Goal: Task Accomplishment & Management: Use online tool/utility

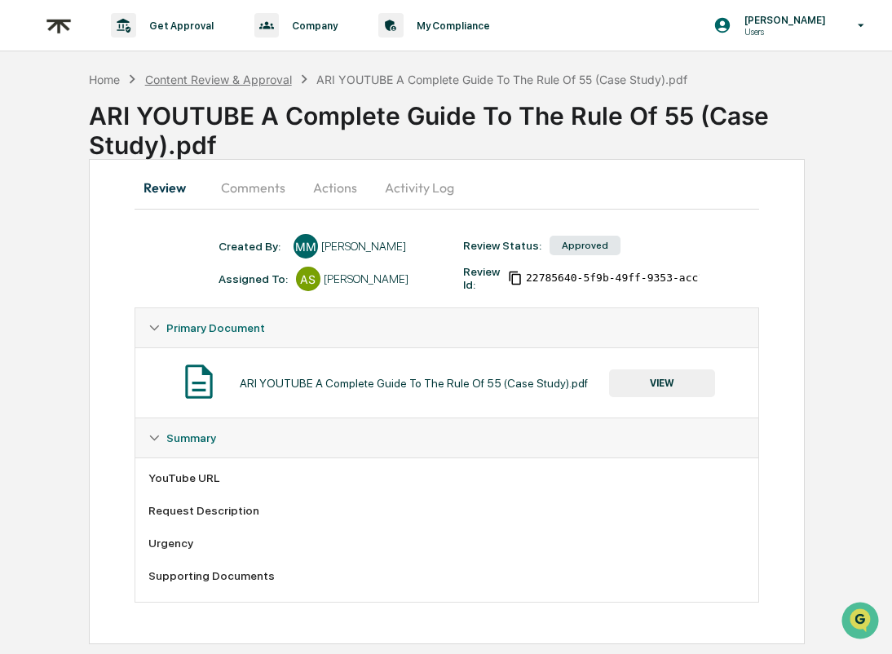
click at [187, 77] on div "Content Review & Approval" at bounding box center [218, 80] width 147 height 14
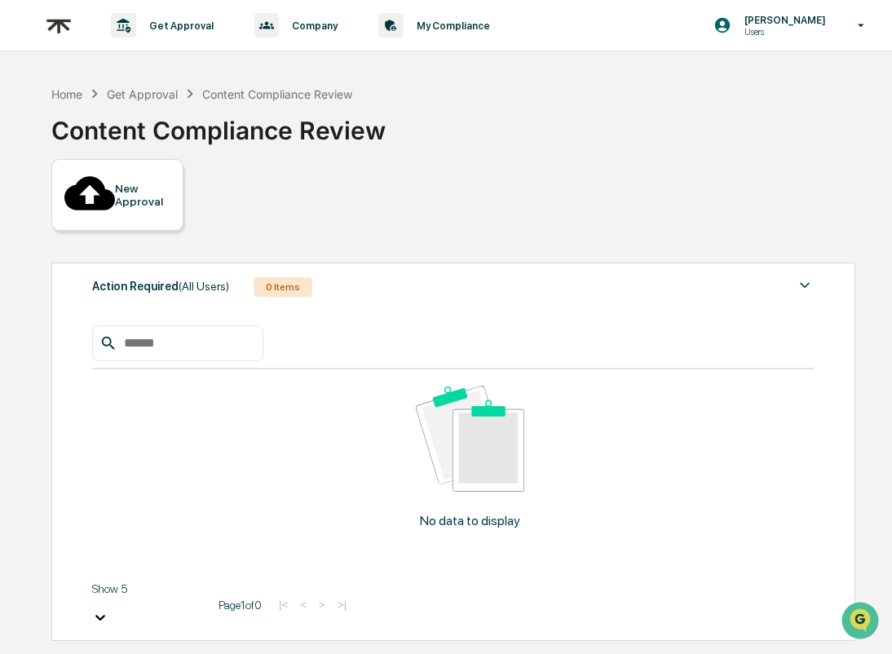
paste input "**********"
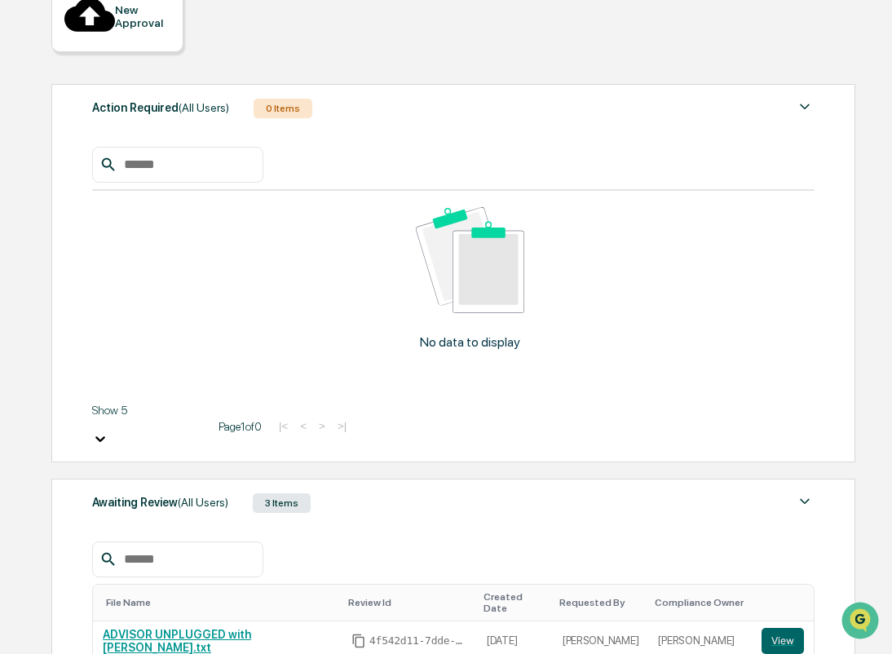
scroll to position [179, 0]
drag, startPoint x: 188, startPoint y: 274, endPoint x: -1, endPoint y: 273, distance: 189.1
click at [0, 273] on html "**********" at bounding box center [446, 148] width 892 height 654
drag, startPoint x: 255, startPoint y: 269, endPoint x: 433, endPoint y: 285, distance: 178.4
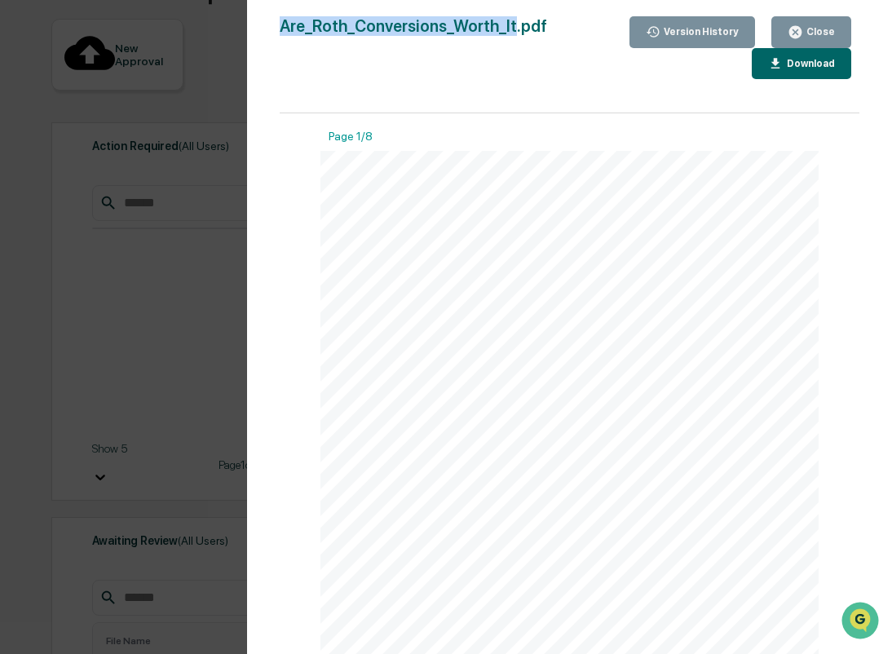
drag, startPoint x: 509, startPoint y: 29, endPoint x: 187, endPoint y: 34, distance: 322.0
click at [187, 34] on div "Version History 08/04/2025, 10:15 PM Makayla Morman Are_Roth_Conversions_Worth_…" at bounding box center [446, 327] width 892 height 654
copy div "Version History 08/04/2025, 10:15 PM Makayla Morman Are_Roth_Conversions_Worth_…"
click at [822, 33] on div "Close" at bounding box center [819, 31] width 32 height 11
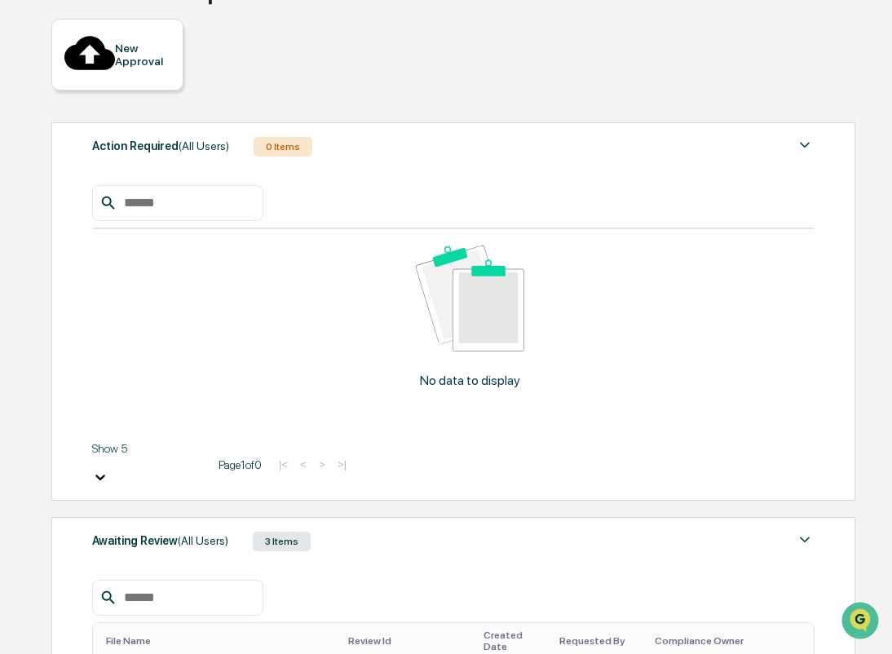
drag, startPoint x: 259, startPoint y: 311, endPoint x: 78, endPoint y: 297, distance: 181.5
paste input "**********"
type input "**********"
drag, startPoint x: 207, startPoint y: 312, endPoint x: 361, endPoint y: 312, distance: 154.1
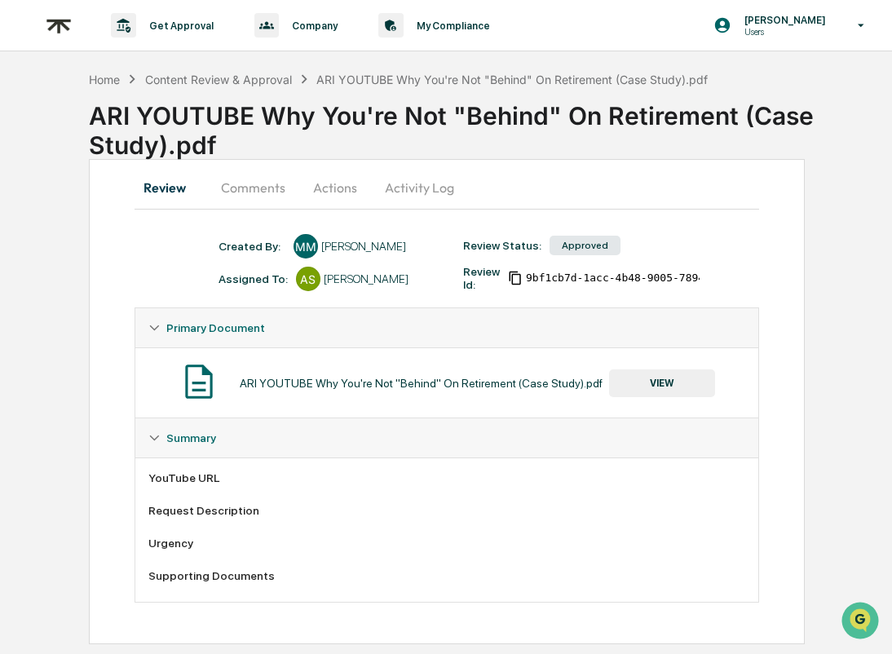
click at [668, 381] on button "VIEW" at bounding box center [662, 383] width 106 height 28
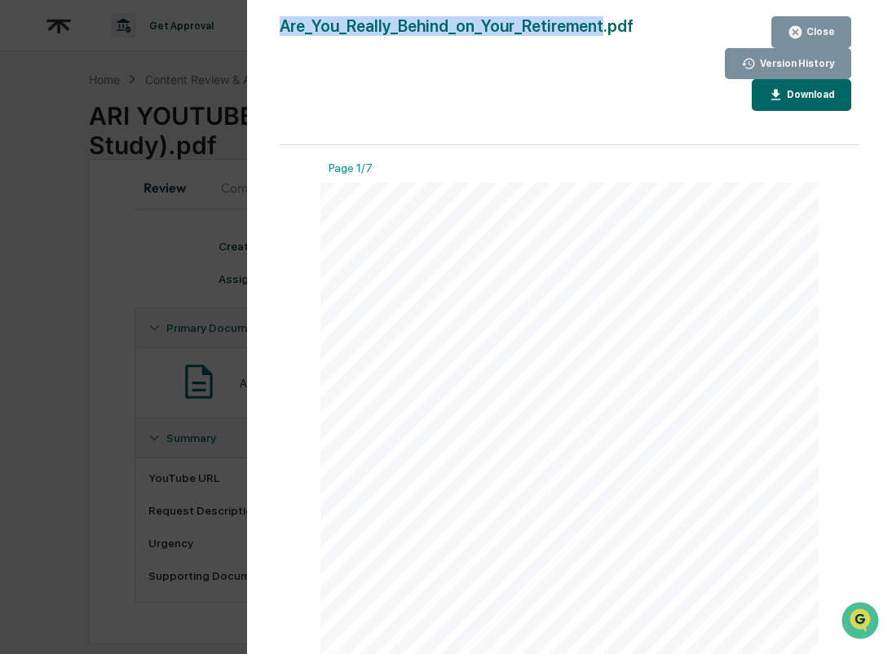
copy div "Are_You_Really_Behind_on_Your_Retirement"
drag, startPoint x: 578, startPoint y: 25, endPoint x: 249, endPoint y: 20, distance: 329.4
click at [249, 20] on div "Version History [DATE] 10:15 PM [PERSON_NAME] Are_You_Really_Behind_on_Your_Ret…" at bounding box center [569, 343] width 645 height 686
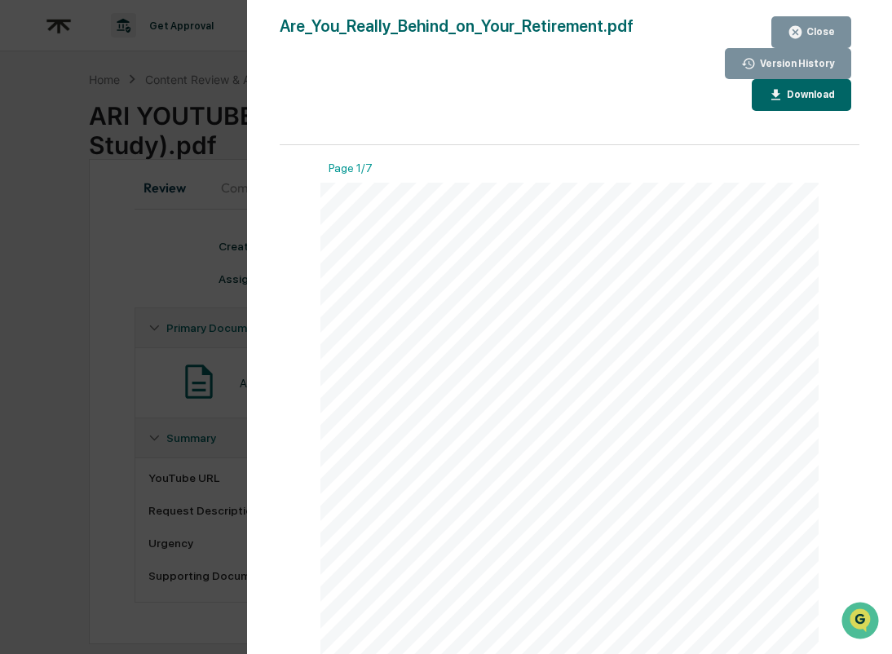
click at [801, 37] on icon "button" at bounding box center [795, 32] width 12 height 12
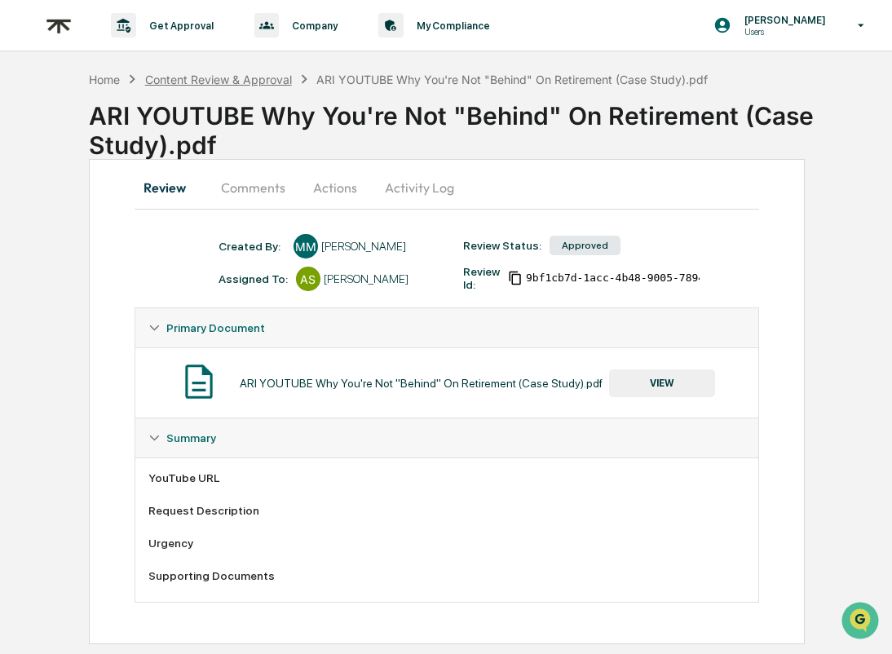
click at [240, 75] on div "Content Review & Approval" at bounding box center [218, 80] width 147 height 14
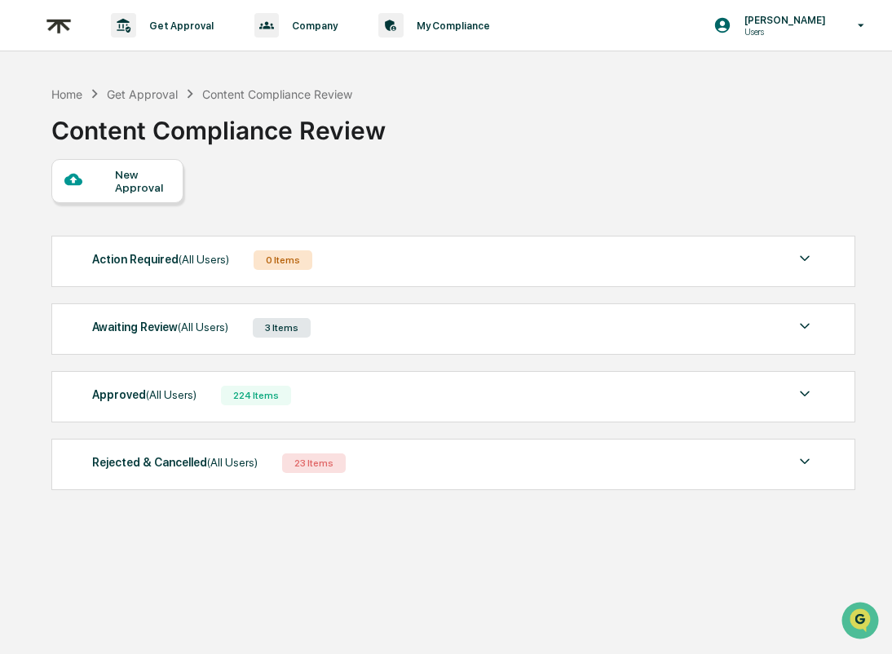
click at [348, 394] on div "Approved (All Users) 224 Items" at bounding box center [453, 395] width 722 height 23
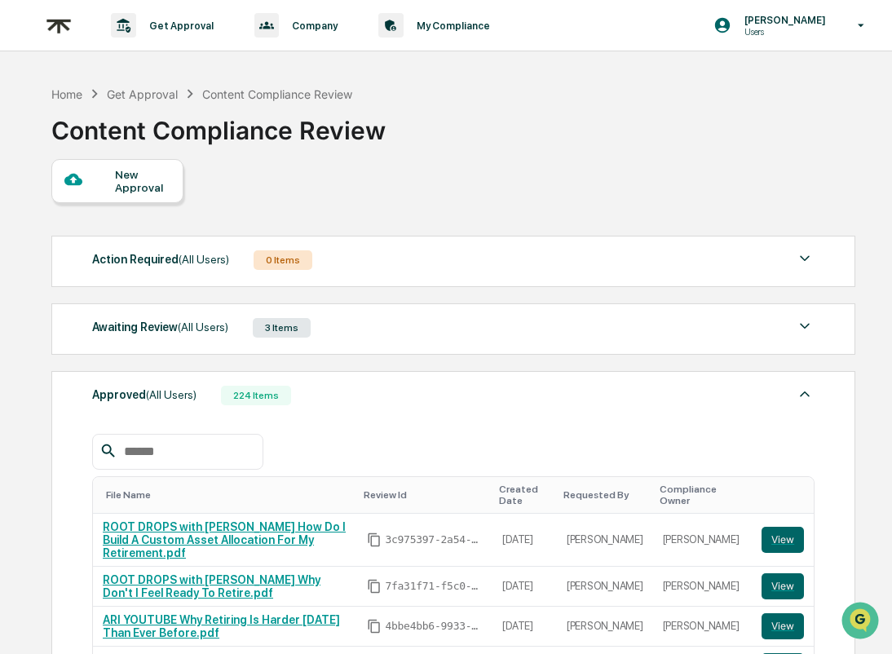
click at [148, 452] on input "text" at bounding box center [186, 451] width 139 height 21
paste input "**********"
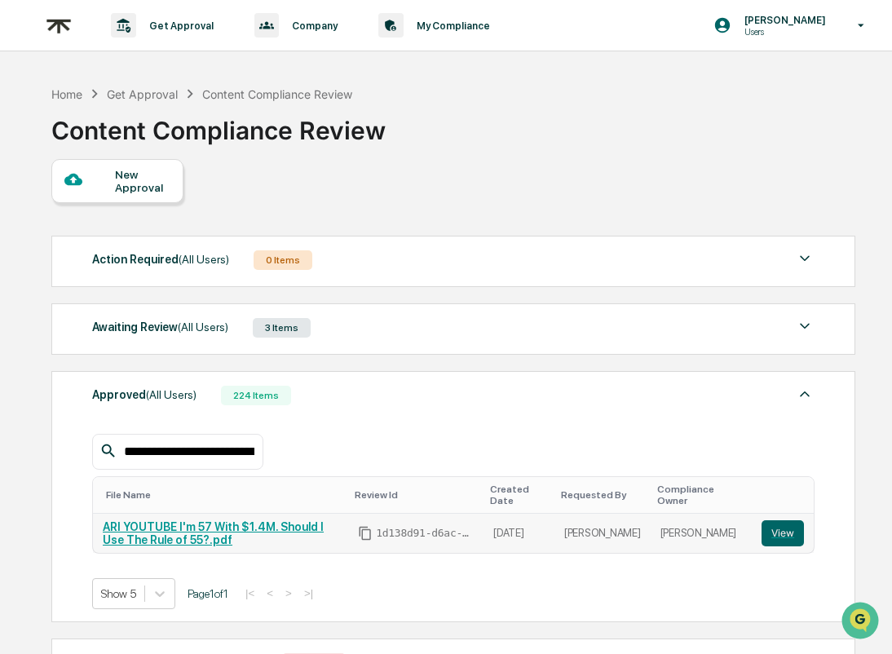
type input "**********"
click at [161, 526] on link "ARI YOUTUBE I'm 57 With $1.4M. Should I Use The Rule of 55?.pdf" at bounding box center [213, 533] width 221 height 26
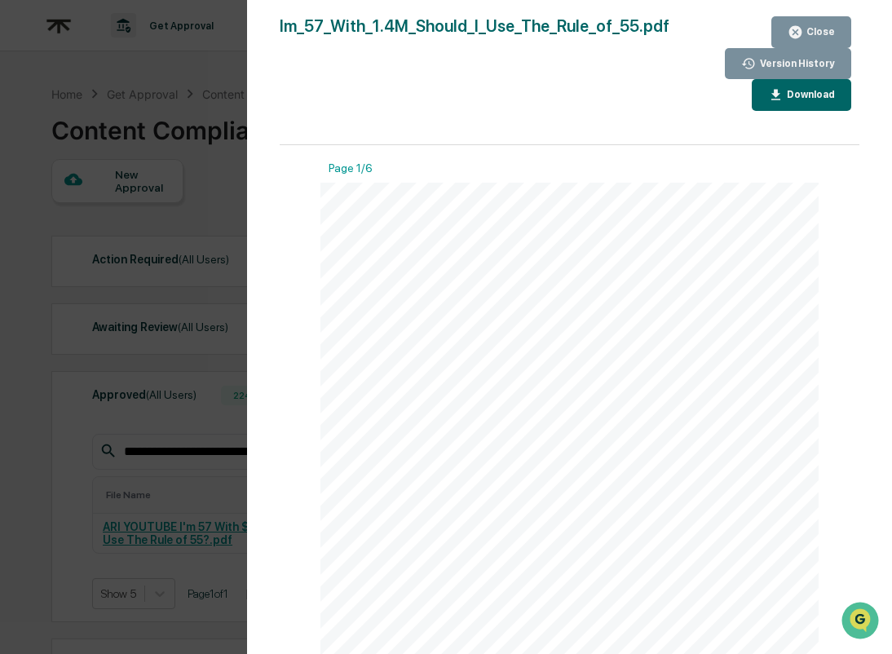
click at [808, 28] on div "Close" at bounding box center [819, 31] width 32 height 11
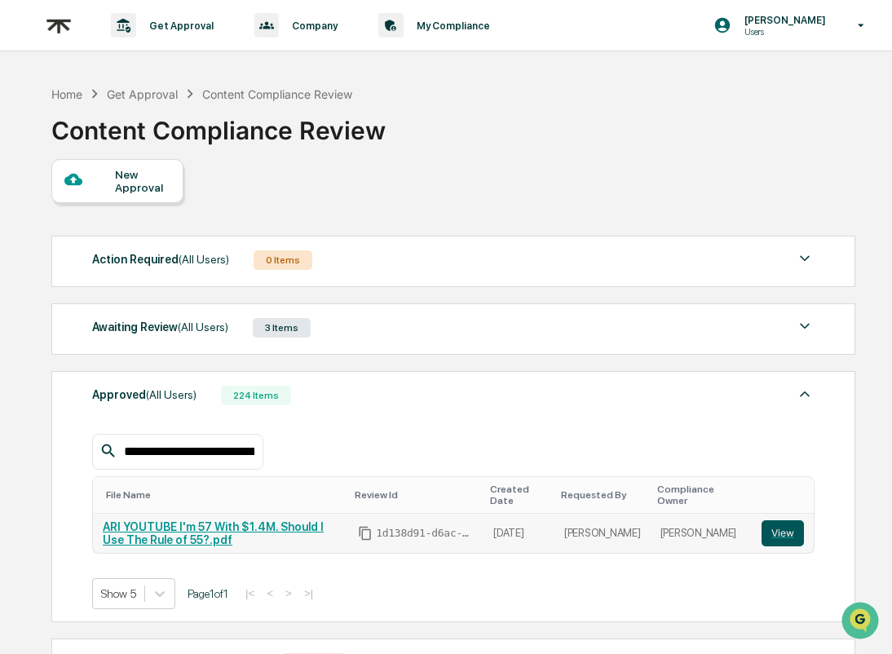
click at [776, 531] on button "View" at bounding box center [782, 533] width 42 height 26
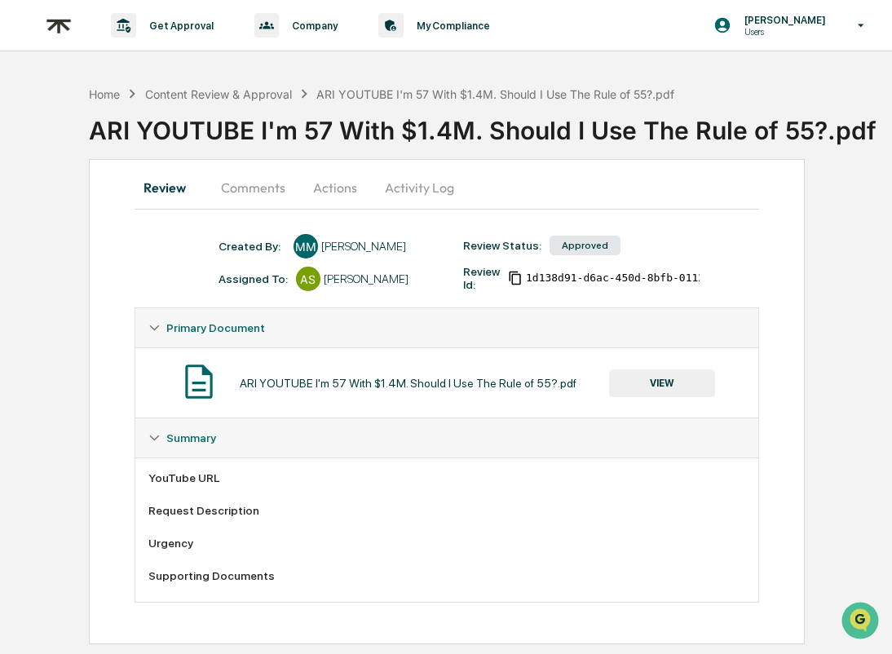
click at [697, 375] on button "VIEW" at bounding box center [662, 383] width 106 height 28
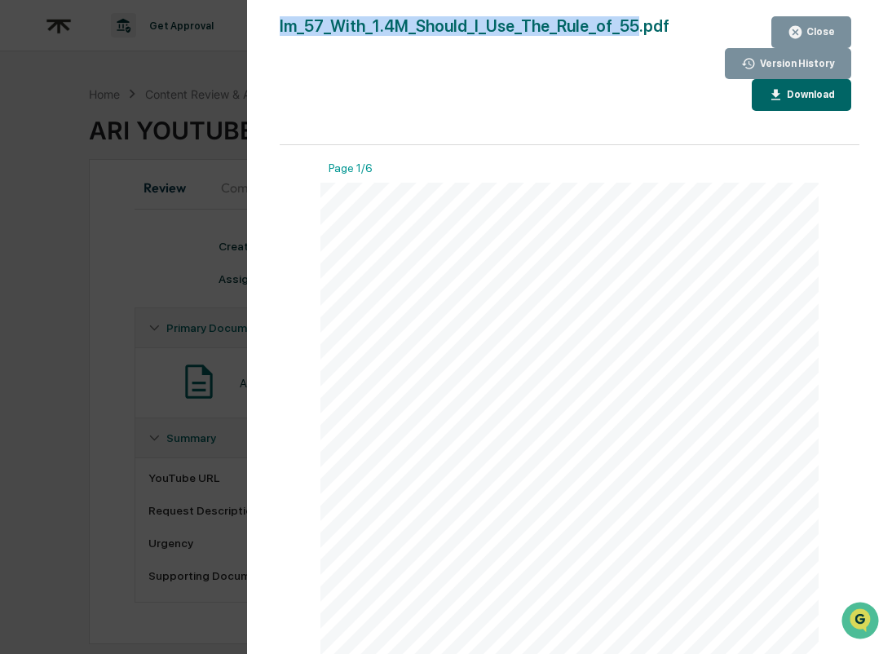
copy div "Version History [DATE] 10:16 PM [PERSON_NAME] Im_57_With_1.4M_Should_I_Use_The_…"
drag, startPoint x: 629, startPoint y: 24, endPoint x: 165, endPoint y: 11, distance: 464.8
click at [164, 11] on div "Version History 08/04/2025, 10:16 PM Makayla Morman Im_57_With_1.4M_Should_I_Us…" at bounding box center [446, 327] width 892 height 654
